Goal: Check status: Check status

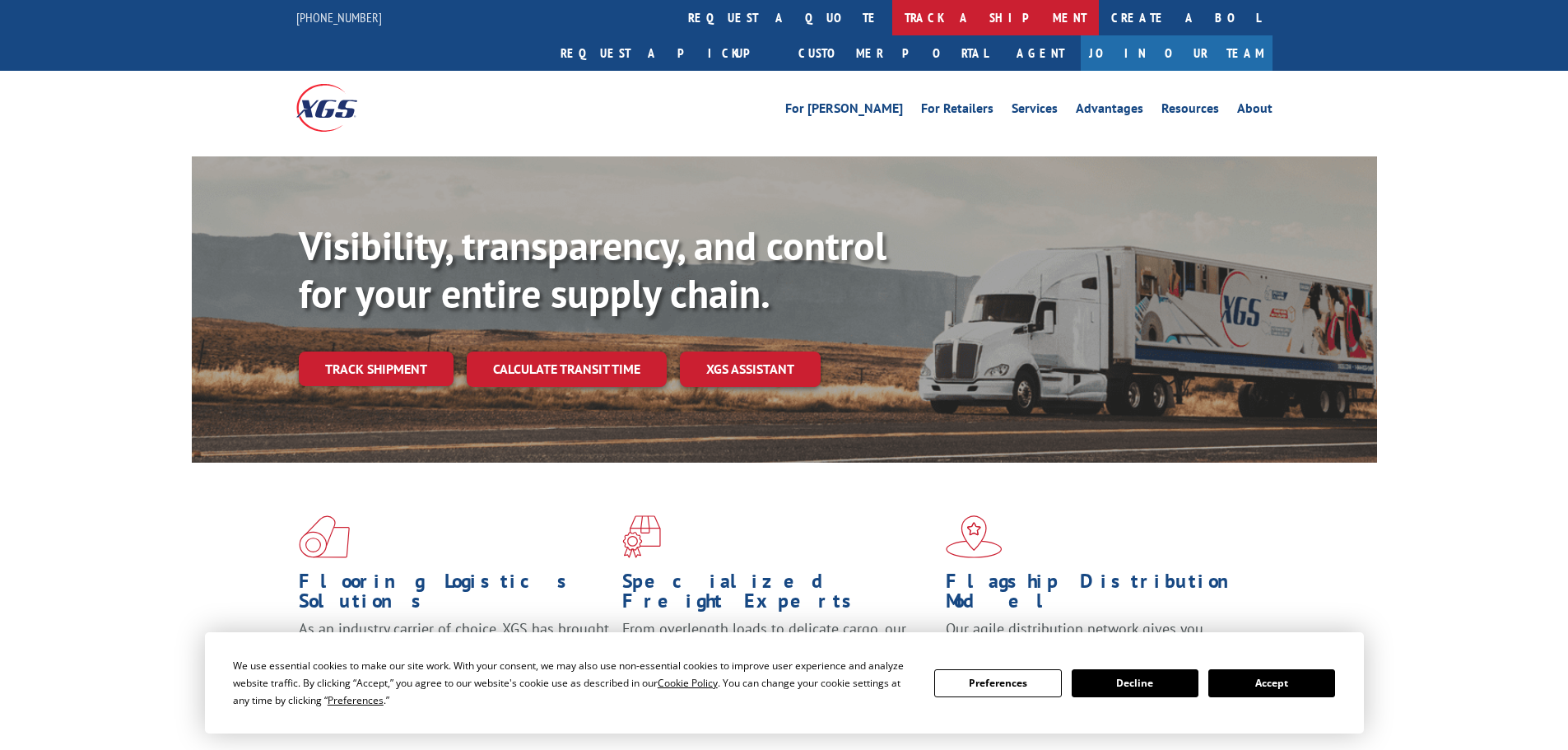
click at [892, 17] on link "track a shipment" at bounding box center [995, 17] width 207 height 35
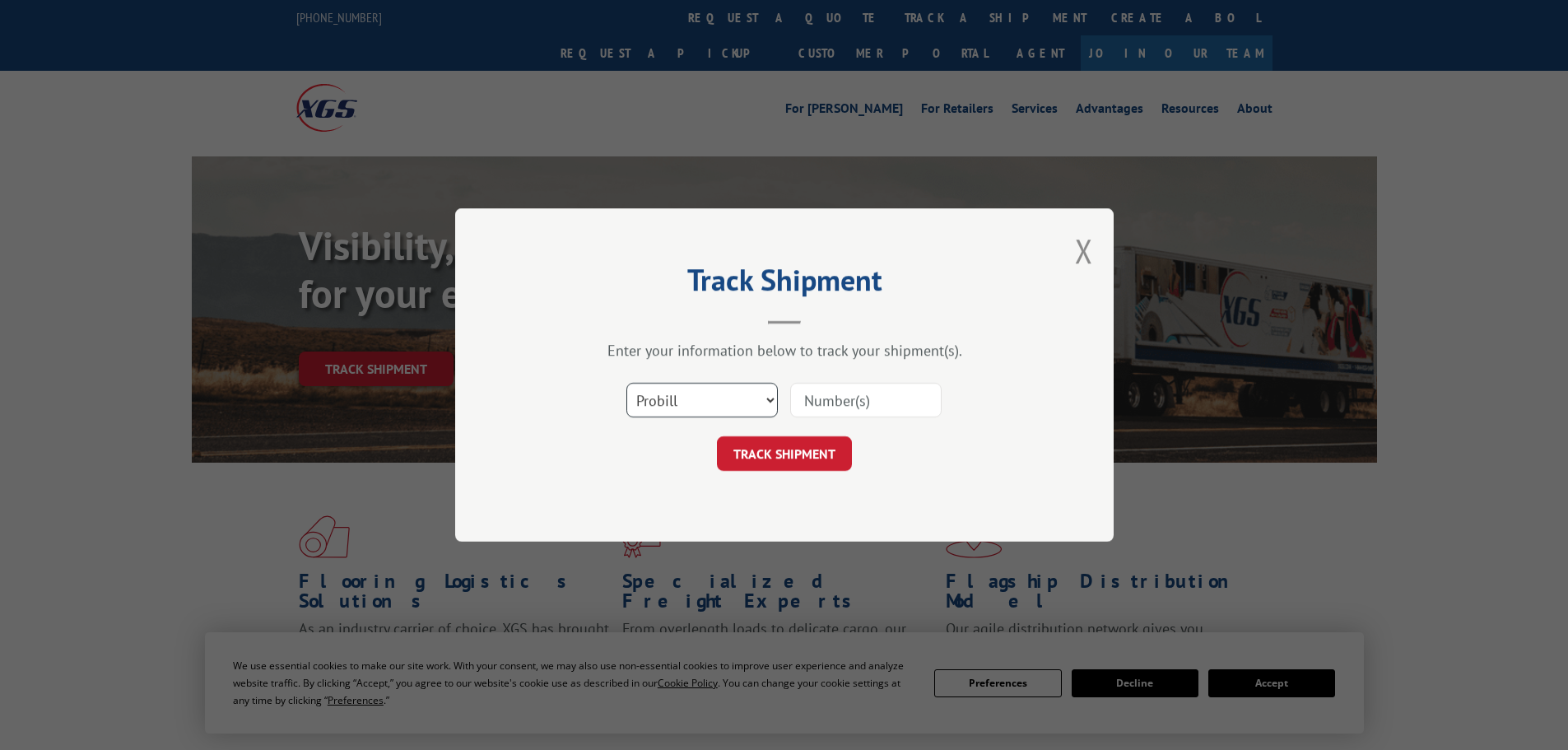
click at [721, 406] on select "Select category... Probill BOL PO" at bounding box center [702, 400] width 151 height 34
select select "bol"
click at [626, 383] on select "Select category... Probill BOL PO" at bounding box center [702, 400] width 151 height 34
click at [817, 397] on input at bounding box center [865, 400] width 151 height 34
paste input "7053173"
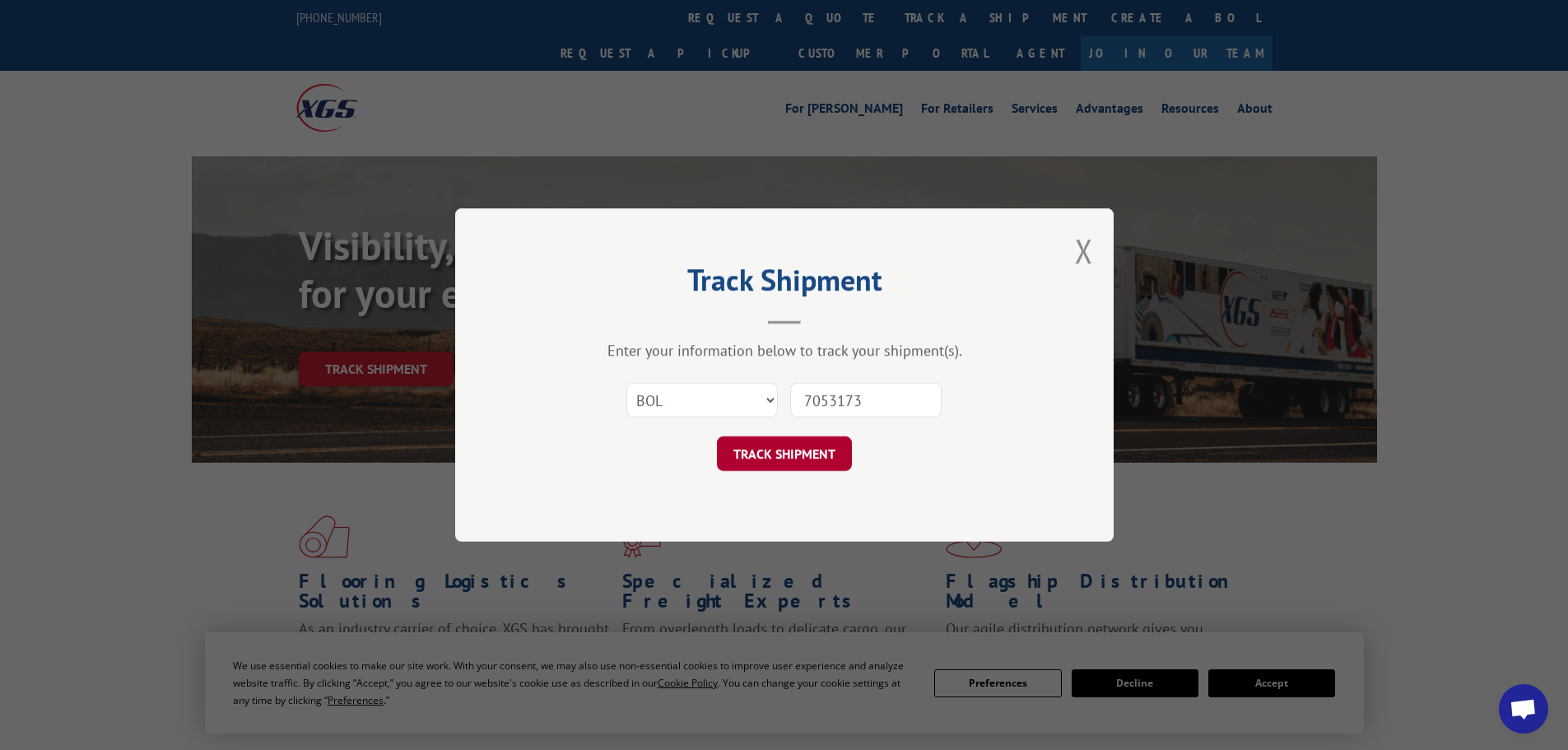
type input "7053173"
click at [788, 455] on button "TRACK SHIPMENT" at bounding box center [784, 453] width 135 height 34
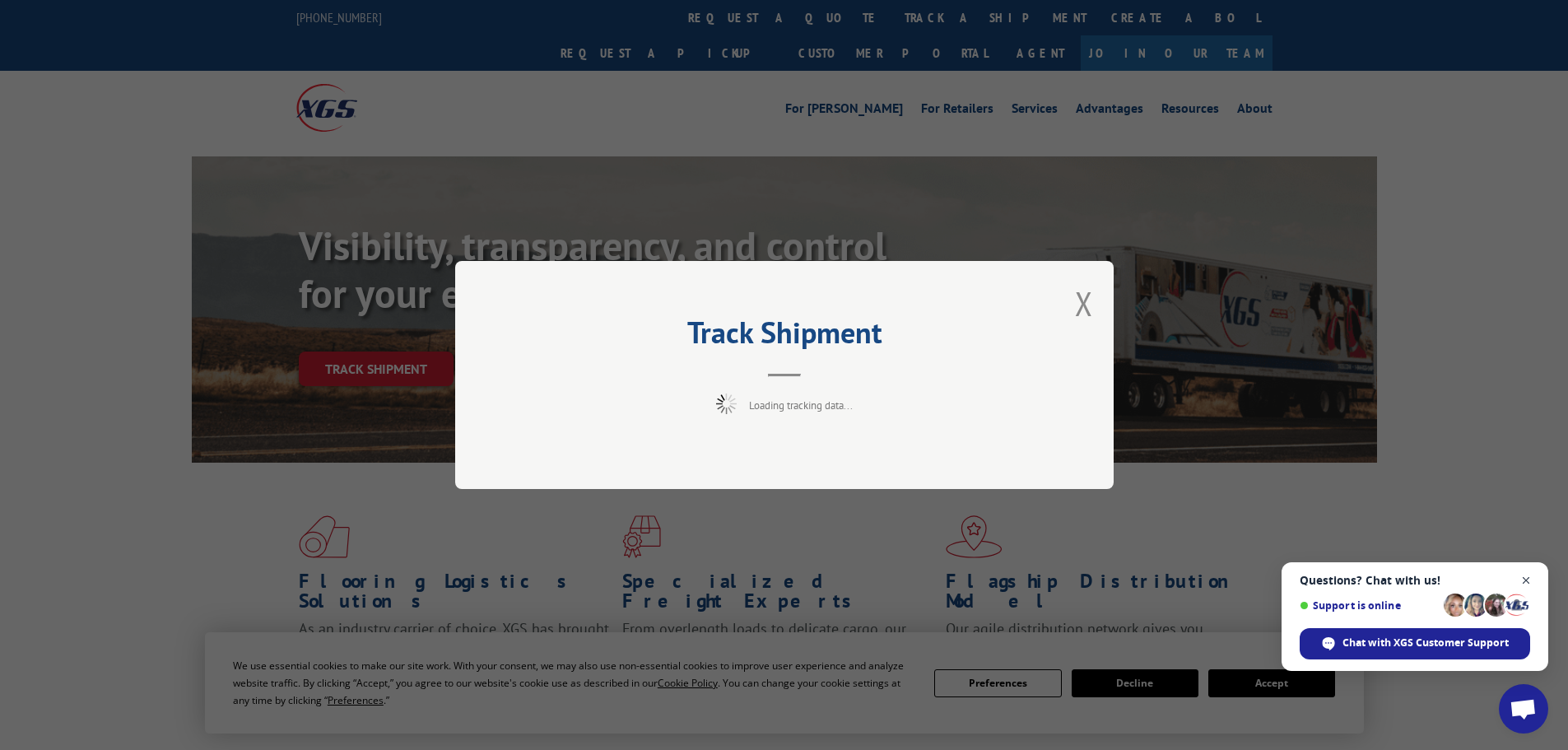
click at [1529, 581] on span "Close chat" at bounding box center [1526, 581] width 21 height 21
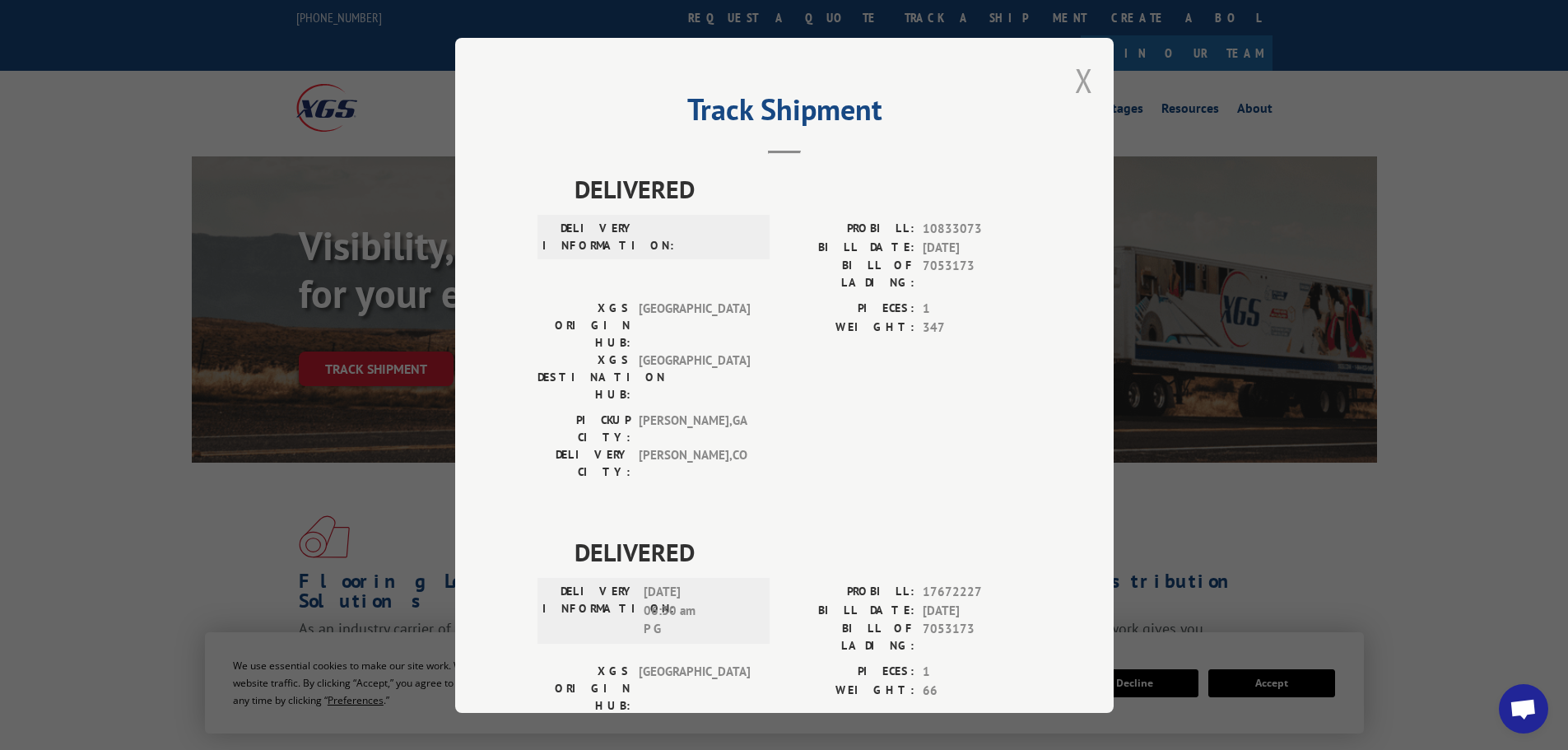
click at [1075, 82] on button "Close modal" at bounding box center [1083, 80] width 18 height 44
